Goal: Task Accomplishment & Management: Manage account settings

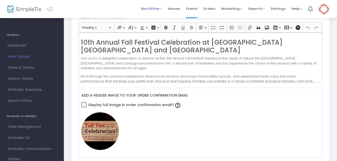
scroll to position [143, 0]
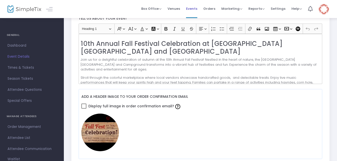
click at [192, 9] on span "Events" at bounding box center [191, 8] width 11 height 13
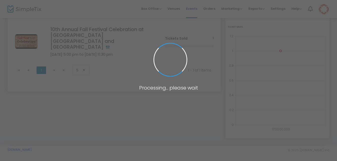
scroll to position [50, 0]
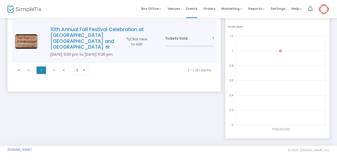
click at [116, 30] on h4 "10th Annual Fall Festival Celebration at [GEOGRAPHIC_DATA] [GEOGRAPHIC_DATA] an…" at bounding box center [100, 39] width 100 height 24
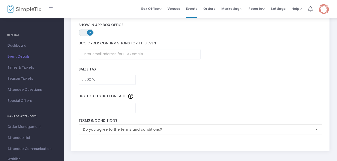
scroll to position [753, 0]
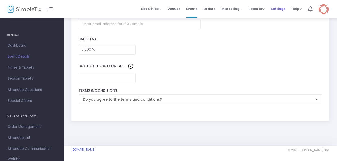
click at [279, 9] on span "Settings" at bounding box center [278, 8] width 15 height 13
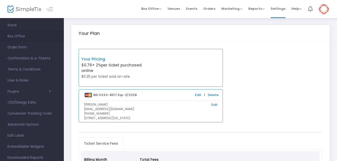
scroll to position [44, 0]
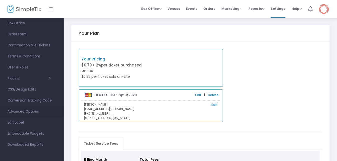
click at [29, 111] on span "Advanced Options" at bounding box center [32, 111] width 49 height 7
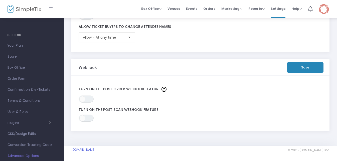
scroll to position [162, 0]
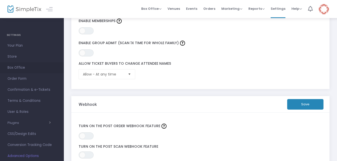
click at [26, 65] on span "Box Office" at bounding box center [32, 67] width 49 height 7
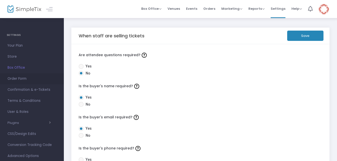
click at [28, 78] on span "Order Form" at bounding box center [32, 78] width 49 height 7
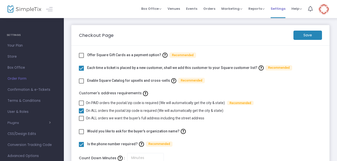
click at [281, 7] on span "Settings" at bounding box center [278, 8] width 15 height 13
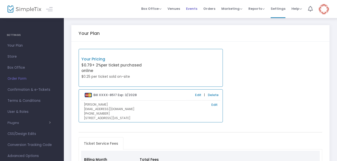
click at [194, 10] on span "Events" at bounding box center [191, 8] width 11 height 13
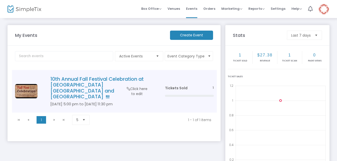
click at [122, 75] on td "10th Annual Fall Festival Celebration at [GEOGRAPHIC_DATA] [GEOGRAPHIC_DATA] [D…" at bounding box center [100, 91] width 124 height 43
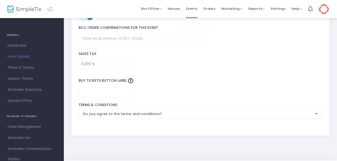
scroll to position [738, 0]
click at [32, 66] on span "Times & Tickets" at bounding box center [32, 67] width 49 height 7
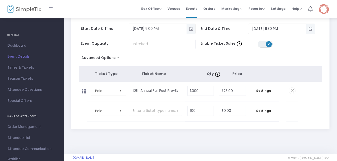
scroll to position [26, 0]
click at [192, 31] on span "Toggle popup" at bounding box center [191, 28] width 8 height 8
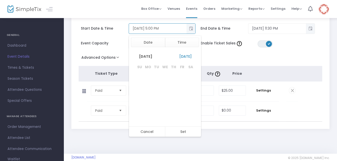
scroll to position [8, 0]
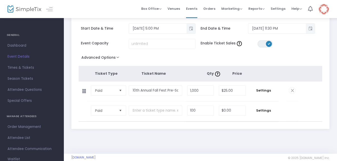
click at [204, 51] on div "Event Capacity Enable Ticket Sales ON OFF" at bounding box center [198, 46] width 244 height 15
click at [110, 57] on button "Advanced Options" at bounding box center [101, 58] width 45 height 9
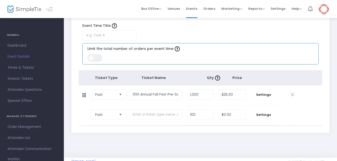
scroll to position [70, 0]
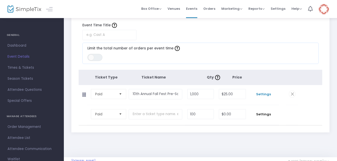
click at [268, 96] on span "Settings" at bounding box center [264, 94] width 26 height 5
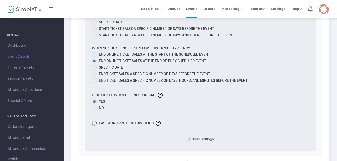
scroll to position [392, 0]
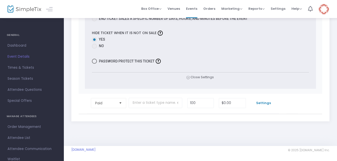
click at [267, 102] on span "Settings" at bounding box center [264, 102] width 26 height 5
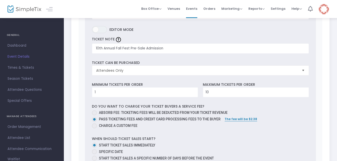
scroll to position [184, 0]
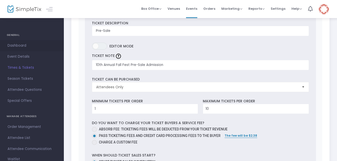
click at [20, 44] on span "Dashboard" at bounding box center [32, 45] width 49 height 7
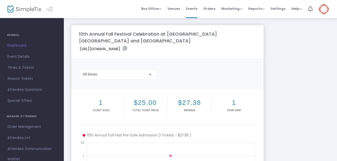
click at [153, 73] on div "All times" at bounding box center [118, 74] width 78 height 10
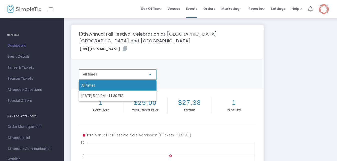
click at [154, 72] on div at bounding box center [168, 80] width 337 height 161
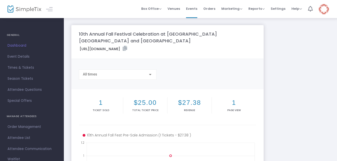
click at [324, 10] on img at bounding box center [324, 9] width 10 height 10
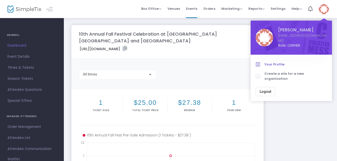
click at [276, 62] on span "Your Profile" at bounding box center [296, 64] width 63 height 5
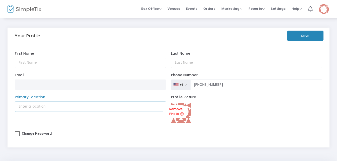
click at [117, 110] on input "Primary Location" at bounding box center [91, 106] width 152 height 10
click at [160, 12] on span "Box Office Sell Tickets Bookings Sell Season Pass" at bounding box center [151, 8] width 20 height 13
click at [160, 9] on span "Box Office" at bounding box center [151, 8] width 20 height 5
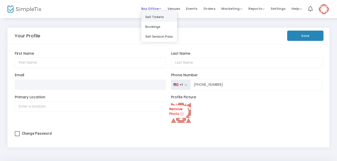
click at [163, 15] on li "Sell Tickets" at bounding box center [159, 17] width 36 height 10
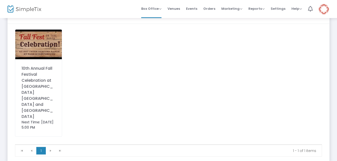
scroll to position [34, 0]
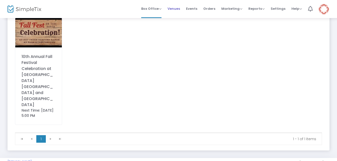
click at [178, 11] on span "Venues" at bounding box center [174, 8] width 13 height 13
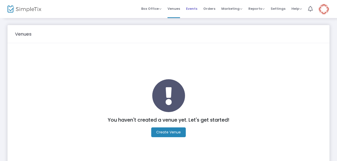
click at [192, 10] on span "Events" at bounding box center [191, 8] width 11 height 13
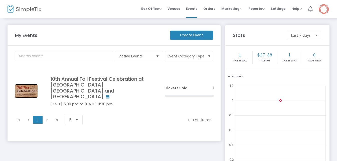
click at [157, 58] on span "Select" at bounding box center [157, 56] width 8 height 8
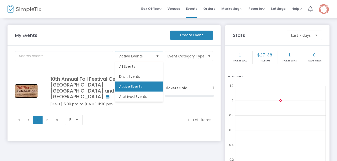
click at [157, 58] on span "Select" at bounding box center [157, 56] width 8 height 8
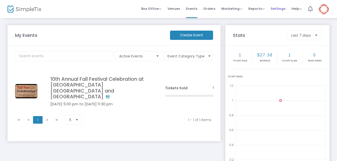
click at [281, 9] on span "Settings" at bounding box center [278, 8] width 15 height 13
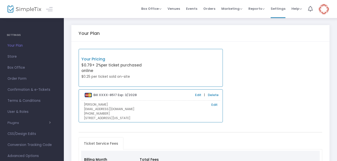
click at [24, 47] on span "Your Plan" at bounding box center [32, 45] width 49 height 7
click at [18, 57] on span "Store" at bounding box center [32, 56] width 49 height 7
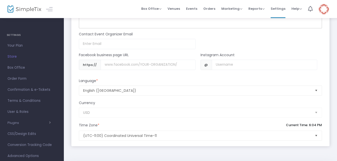
scroll to position [426, 0]
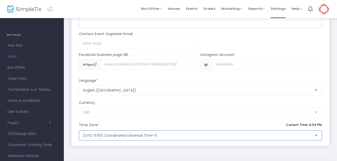
click at [227, 135] on span "(UTC-11:00) Coordinated Universal Time-11" at bounding box center [197, 135] width 228 height 5
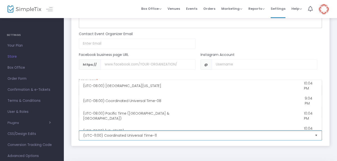
scroll to position [107, 0]
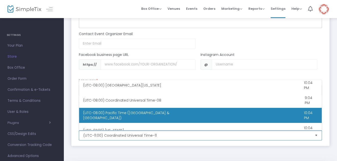
click at [232, 113] on Time "(UTC-08:00) Pacific Time ([GEOGRAPHIC_DATA] & [GEOGRAPHIC_DATA]) 10:04 PM" at bounding box center [200, 115] width 243 height 15
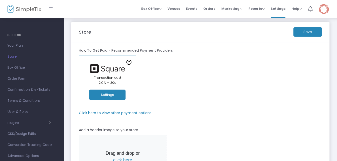
scroll to position [3, 0]
click at [308, 32] on m-button "Save" at bounding box center [308, 32] width 29 height 9
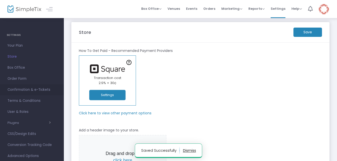
click at [35, 89] on span "Confirmation & e-Tickets" at bounding box center [32, 89] width 49 height 7
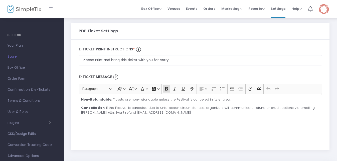
scroll to position [289, 0]
click at [39, 88] on span "Confirmation & e-Tickets" at bounding box center [32, 89] width 49 height 7
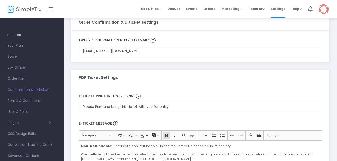
scroll to position [243, 0]
click at [103, 79] on h3 "PDF Ticket Settings" at bounding box center [98, 78] width 39 height 4
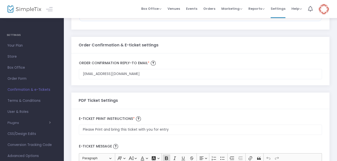
scroll to position [219, 0]
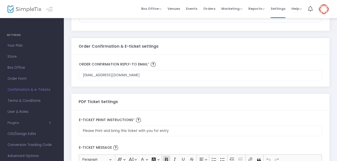
click at [139, 46] on h3 "Order Confirmation & E-ticket settings" at bounding box center [119, 46] width 80 height 4
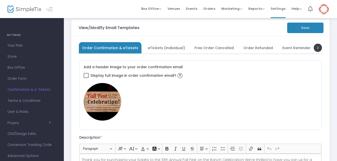
scroll to position [0, 0]
click at [169, 46] on span "eTickets (Individual)" at bounding box center [166, 47] width 37 height 3
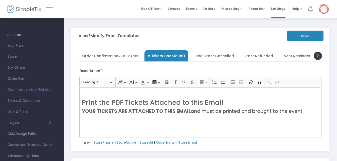
click at [51, 9] on link at bounding box center [49, 9] width 7 height 7
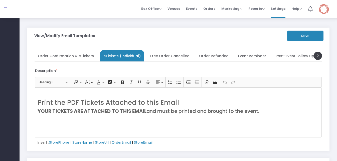
click at [10, 11] on link at bounding box center [7, 9] width 7 height 7
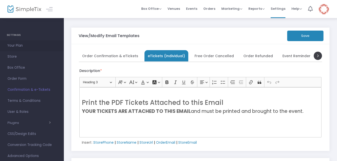
click at [16, 46] on span "Your Plan" at bounding box center [32, 45] width 49 height 7
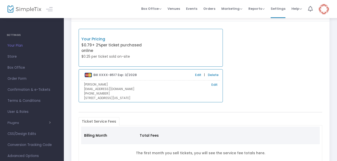
scroll to position [20, 0]
